Goal: Task Accomplishment & Management: Manage account settings

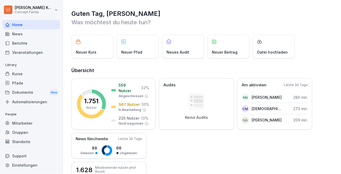
click at [20, 73] on div "Kurse" at bounding box center [32, 73] width 58 height 9
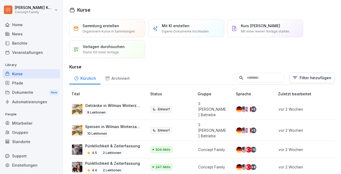
click at [20, 120] on div "Mitarbeiter" at bounding box center [32, 122] width 58 height 9
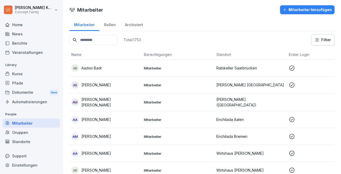
click at [92, 39] on input at bounding box center [93, 40] width 48 height 10
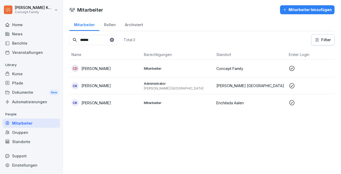
type input "******"
click at [124, 71] on div "CD [PERSON_NAME]" at bounding box center [106, 68] width 68 height 7
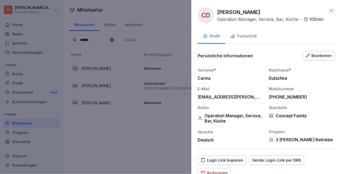
scroll to position [8, 0]
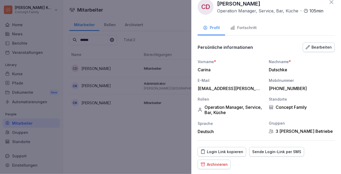
click at [318, 50] on button "Bearbeiten" at bounding box center [319, 47] width 32 height 10
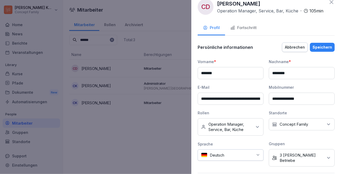
click at [249, 99] on input "**********" at bounding box center [231, 99] width 66 height 12
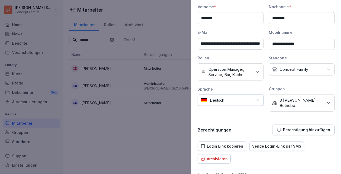
scroll to position [64, 0]
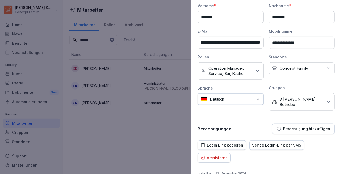
click at [308, 127] on p "Berechtigung hinzufügen" at bounding box center [306, 129] width 47 height 4
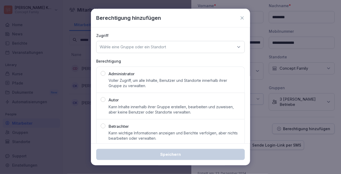
click at [121, 115] on p "Kann Inhalte innerhalb ihrer Gruppe erstellen, bearbeiten und zuweisen, aber ke…" at bounding box center [175, 109] width 132 height 11
click at [143, 47] on p "Wähle eine Gruppe oder ein Standort" at bounding box center [133, 46] width 67 height 5
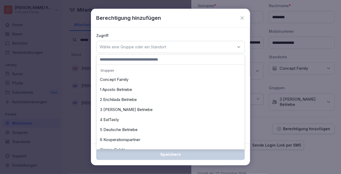
click at [123, 111] on div "3 [PERSON_NAME] Betriebe" at bounding box center [171, 110] width 146 height 10
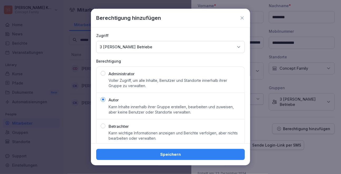
click at [170, 156] on div "Speichern" at bounding box center [171, 154] width 140 height 6
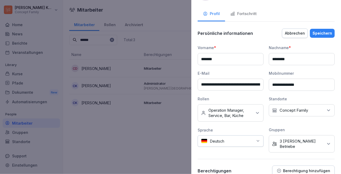
scroll to position [9, 0]
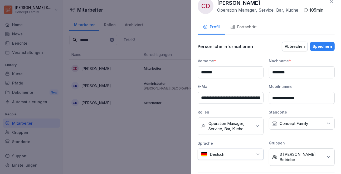
click at [319, 49] on div "Speichern" at bounding box center [323, 47] width 20 height 6
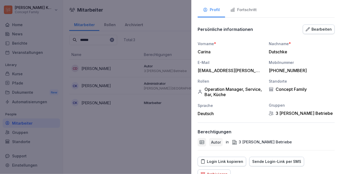
scroll to position [0, 0]
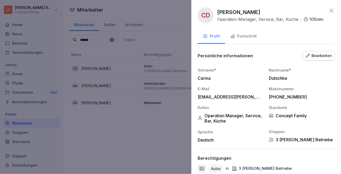
click at [245, 41] on button "Fortschritt" at bounding box center [243, 37] width 37 height 14
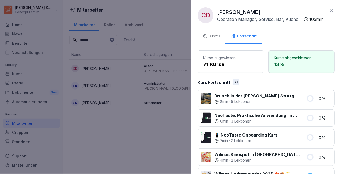
click at [210, 37] on div "Profil" at bounding box center [211, 36] width 17 height 6
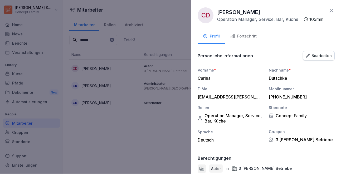
click at [332, 12] on icon at bounding box center [332, 10] width 6 height 6
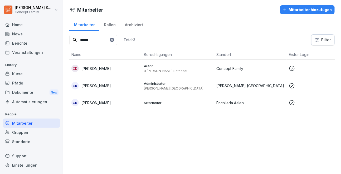
click at [127, 68] on div "CD [PERSON_NAME]" at bounding box center [106, 68] width 68 height 7
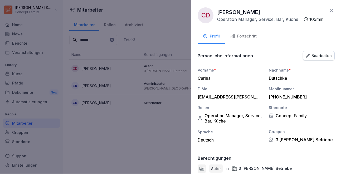
click at [245, 35] on div "Fortschritt" at bounding box center [244, 36] width 26 height 6
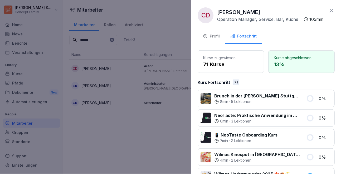
click at [216, 39] on div "Profil" at bounding box center [211, 36] width 17 height 6
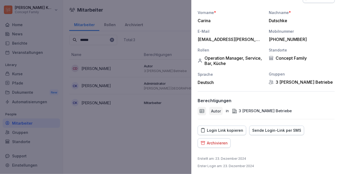
scroll to position [59, 0]
